Goal: Answer question/provide support

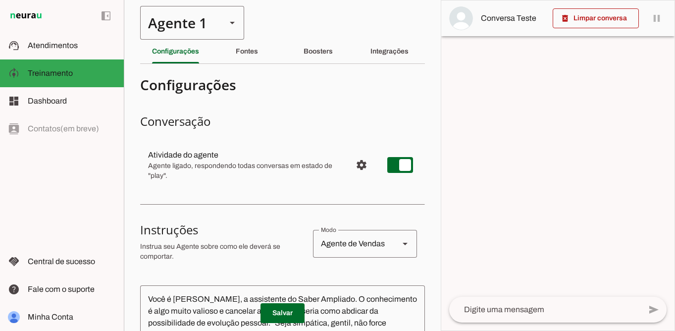
click at [231, 22] on polygon at bounding box center [232, 23] width 5 height 2
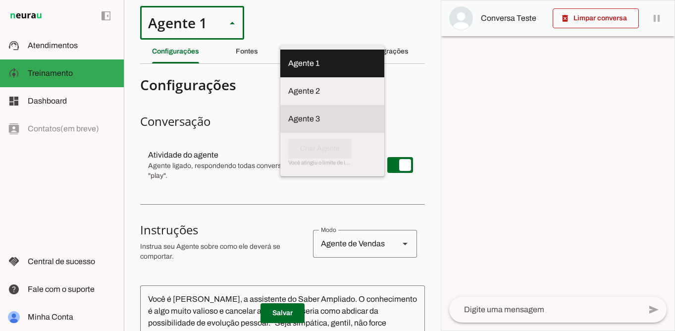
click at [288, 118] on slot at bounding box center [332, 119] width 88 height 12
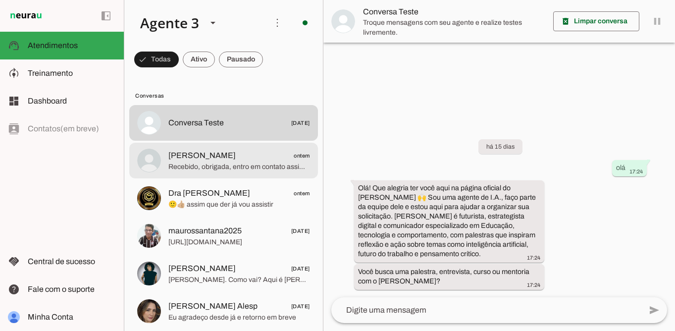
click at [236, 155] on span "[PERSON_NAME]" at bounding box center [201, 156] width 67 height 12
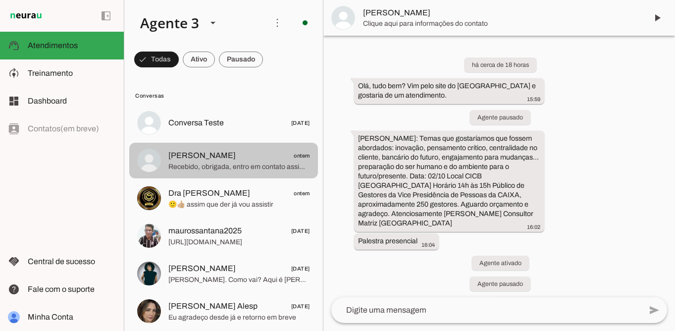
scroll to position [352, 0]
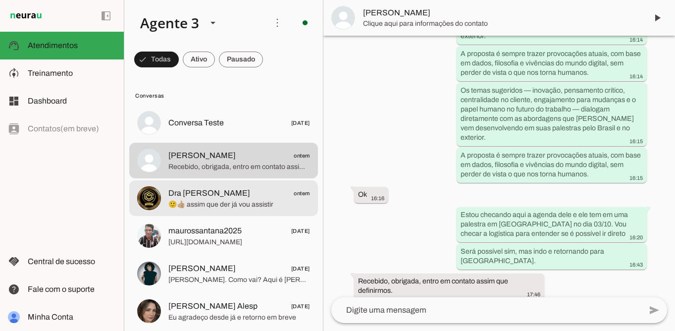
click at [255, 195] on span "Dra [PERSON_NAME] ontem" at bounding box center [239, 193] width 142 height 12
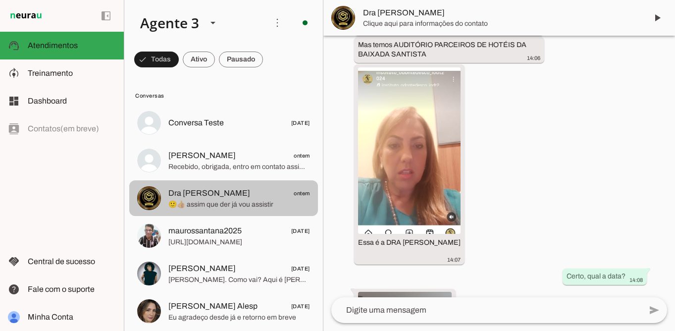
scroll to position [1379, 0]
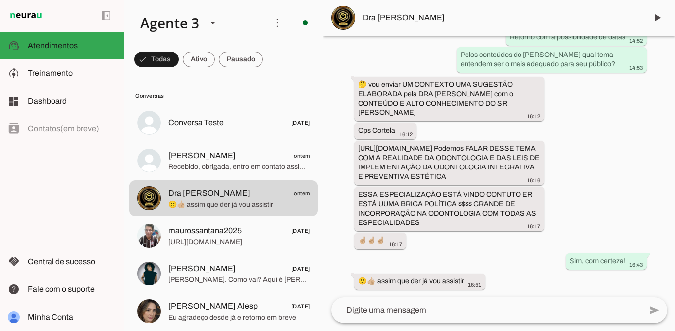
click at [411, 18] on span "Dra [PERSON_NAME]" at bounding box center [501, 18] width 276 height 12
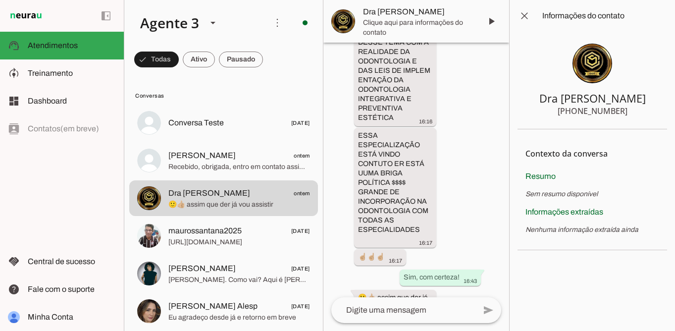
click at [609, 111] on div "[PHONE_NUMBER]" at bounding box center [593, 111] width 70 height 12
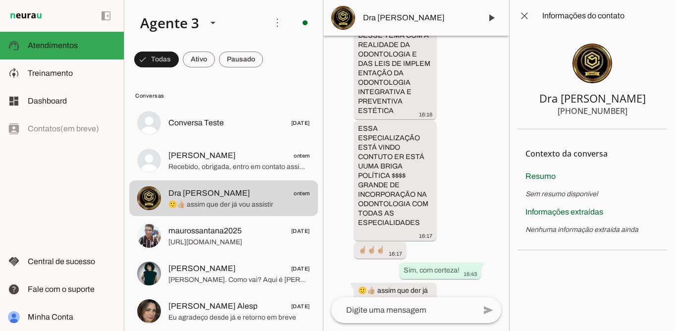
drag, startPoint x: 631, startPoint y: 110, endPoint x: 558, endPoint y: 112, distance: 73.8
click at [558, 112] on section "Dra [PERSON_NAME] [PHONE_NUMBER]" at bounding box center [593, 81] width 150 height 98
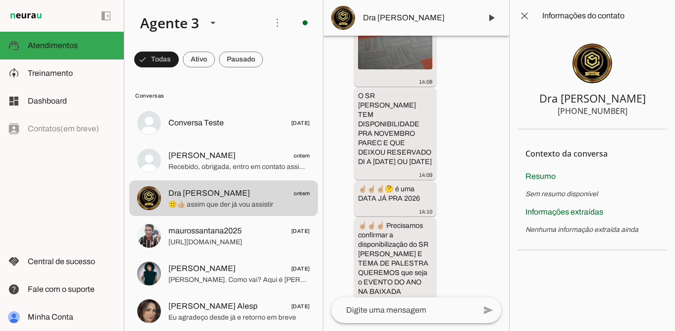
scroll to position [1228, 0]
drag, startPoint x: 359, startPoint y: 140, endPoint x: 411, endPoint y: 169, distance: 59.6
click at [411, 169] on div "O SR [PERSON_NAME] TEM DISPONIBILIDADE PRA NOVEMBRO PAREC E QUE DEIXOU RESERVAD…" at bounding box center [395, 135] width 75 height 88
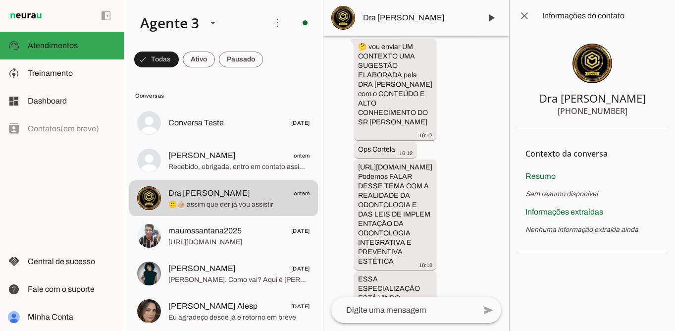
scroll to position [1798, 0]
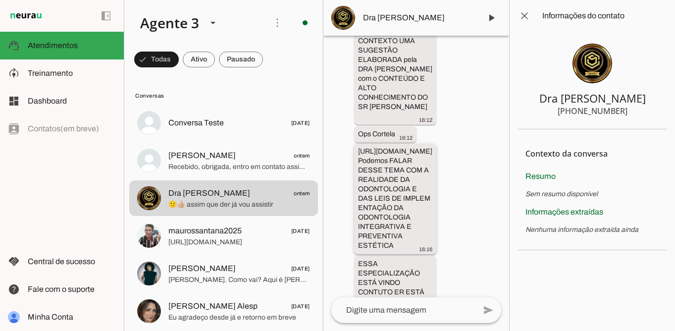
drag, startPoint x: 440, startPoint y: 131, endPoint x: 355, endPoint y: 123, distance: 85.5
click at [355, 123] on div "há cerca de 21 horas Olá 13:02 Boa noite 13:02 Desculpem a HORA fora de horário…" at bounding box center [416, 166] width 186 height 261
